Goal: Information Seeking & Learning: Learn about a topic

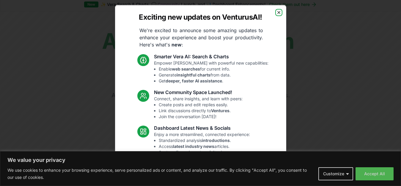
click at [276, 10] on icon "button" at bounding box center [278, 12] width 5 height 5
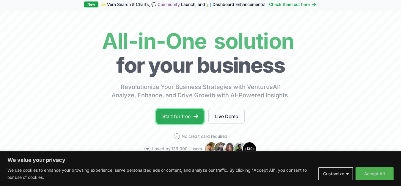
click at [183, 116] on link "Start for free" at bounding box center [179, 116] width 47 height 15
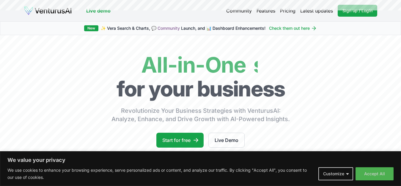
click at [220, 138] on link "Live Demo" at bounding box center [226, 140] width 36 height 15
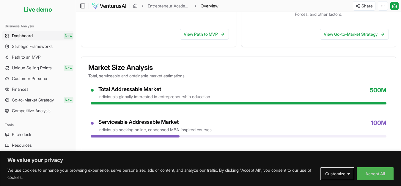
scroll to position [237, 0]
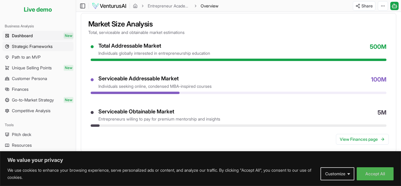
click at [53, 45] on span "Strategic Frameworks" at bounding box center [32, 46] width 41 height 6
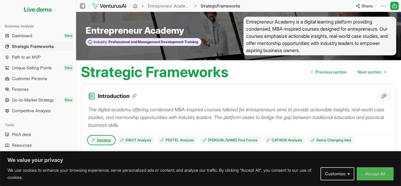
click at [112, 138] on link "Strategy" at bounding box center [101, 140] width 26 height 8
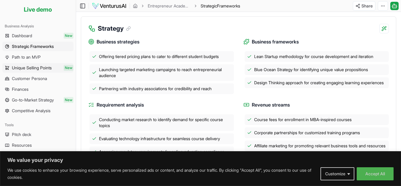
click at [68, 69] on span "New" at bounding box center [69, 68] width 10 height 6
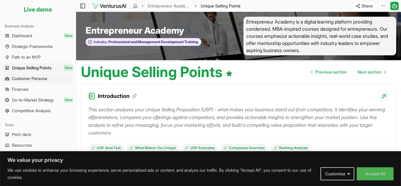
click at [55, 81] on link "Customer Persona" at bounding box center [37, 79] width 71 height 10
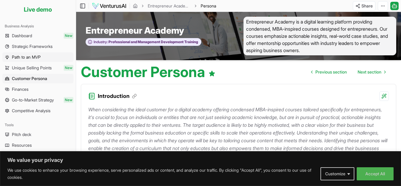
click at [54, 55] on link "Path to an MVP" at bounding box center [37, 57] width 71 height 10
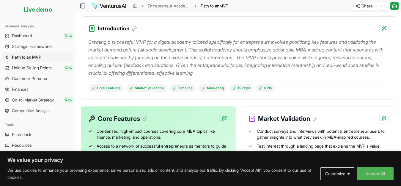
scroll to position [71, 0]
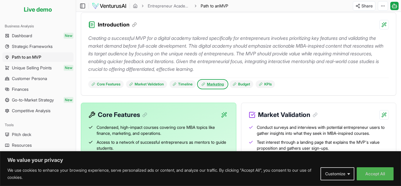
click at [211, 83] on link "Marketing" at bounding box center [212, 84] width 29 height 8
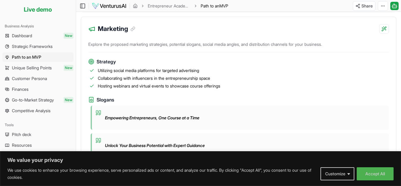
click at [217, 33] on div "Marketing" at bounding box center [238, 25] width 315 height 17
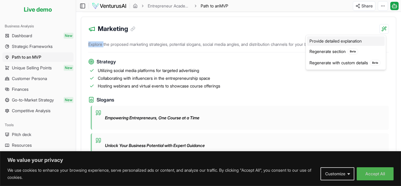
click at [347, 42] on div "Provide detailed explanation" at bounding box center [346, 41] width 78 height 10
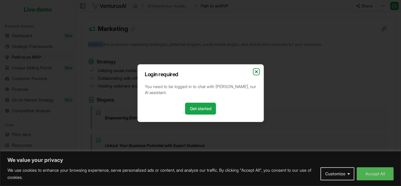
click at [256, 70] on icon "button" at bounding box center [256, 71] width 5 height 5
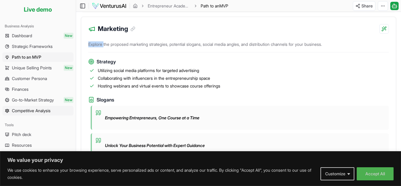
click at [67, 109] on link "Competitive Analysis" at bounding box center [37, 111] width 71 height 10
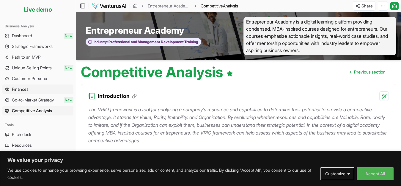
click at [59, 92] on link "Finances" at bounding box center [37, 89] width 71 height 10
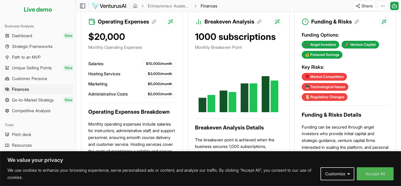
scroll to position [404, 0]
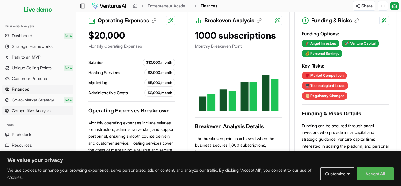
click at [20, 111] on span "Competitive Analysis" at bounding box center [31, 111] width 39 height 6
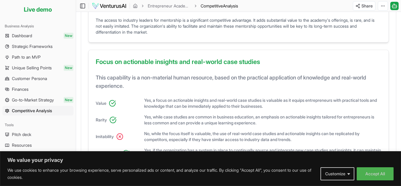
scroll to position [449, 0]
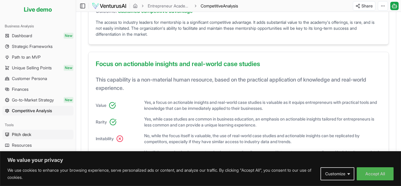
click at [29, 136] on span "Pitch deck" at bounding box center [21, 134] width 19 height 6
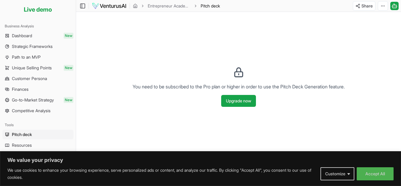
scroll to position [0, 0]
click at [31, 144] on span "Resources" at bounding box center [22, 145] width 20 height 6
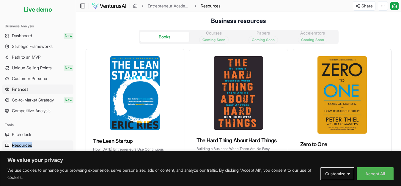
drag, startPoint x: 37, startPoint y: 140, endPoint x: 42, endPoint y: 89, distance: 50.8
click at [40, 106] on div "Platform Your ventures Analyze new venture Business Analysis Dashboard New Stra…" at bounding box center [38, 102] width 76 height 167
click at [80, 80] on div "Books Courses Coming Soon Papers Coming Soon Accelerators Coming Soon The Lean …" at bounding box center [238, 136] width 325 height 223
click at [112, 8] on img at bounding box center [109, 5] width 35 height 7
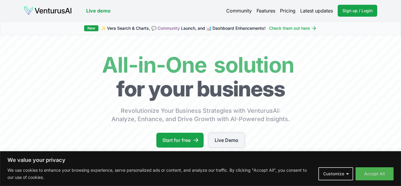
click at [227, 141] on link "Live Demo" at bounding box center [226, 140] width 36 height 15
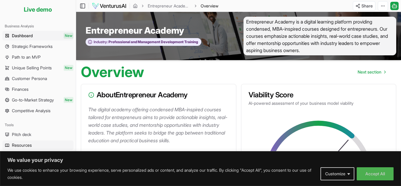
click at [58, 146] on link "Resources" at bounding box center [37, 145] width 71 height 10
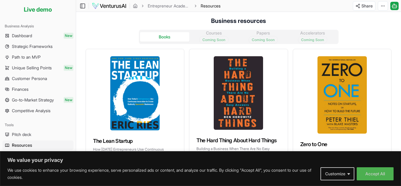
click at [136, 83] on img at bounding box center [134, 93] width 49 height 74
click at [203, 32] on div "Books Courses Coming Soon Papers Coming Soon Accelerators Coming Soon" at bounding box center [239, 37] width 200 height 14
click at [209, 35] on div "Books Courses Coming Soon Papers Coming Soon Accelerators Coming Soon" at bounding box center [239, 37] width 200 height 14
click at [256, 35] on div "Books Courses Coming Soon Papers Coming Soon Accelerators Coming Soon" at bounding box center [239, 37] width 200 height 14
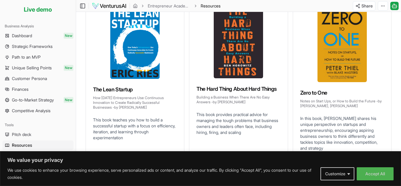
scroll to position [92, 0]
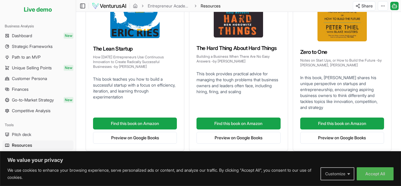
click at [343, 170] on button "Customize" at bounding box center [337, 173] width 34 height 13
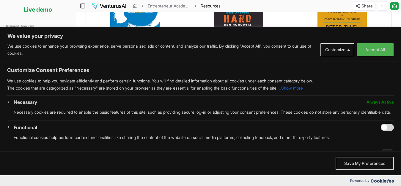
click at [263, 18] on div "The Hard Thing About Hard Things Building a Business When There Are No Easy Ans…" at bounding box center [238, 14] width 98 height 114
click at [331, 48] on button "Customize" at bounding box center [337, 49] width 34 height 13
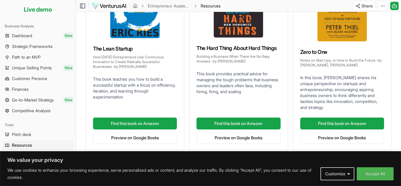
click at [26, 15] on li "Live demo" at bounding box center [37, 9] width 71 height 14
click at [55, 42] on link "Strategic Frameworks" at bounding box center [37, 47] width 71 height 10
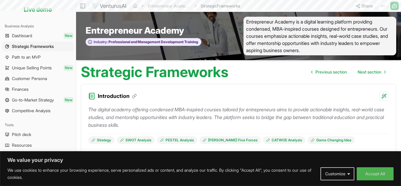
click at [55, 35] on link "Dashboard New" at bounding box center [37, 36] width 71 height 10
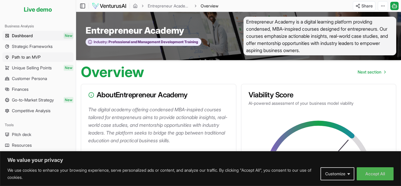
click at [45, 58] on link "Path to an MVP" at bounding box center [37, 57] width 71 height 10
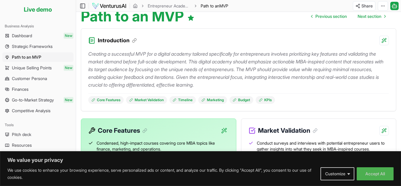
scroll to position [56, 0]
